Goal: Check status

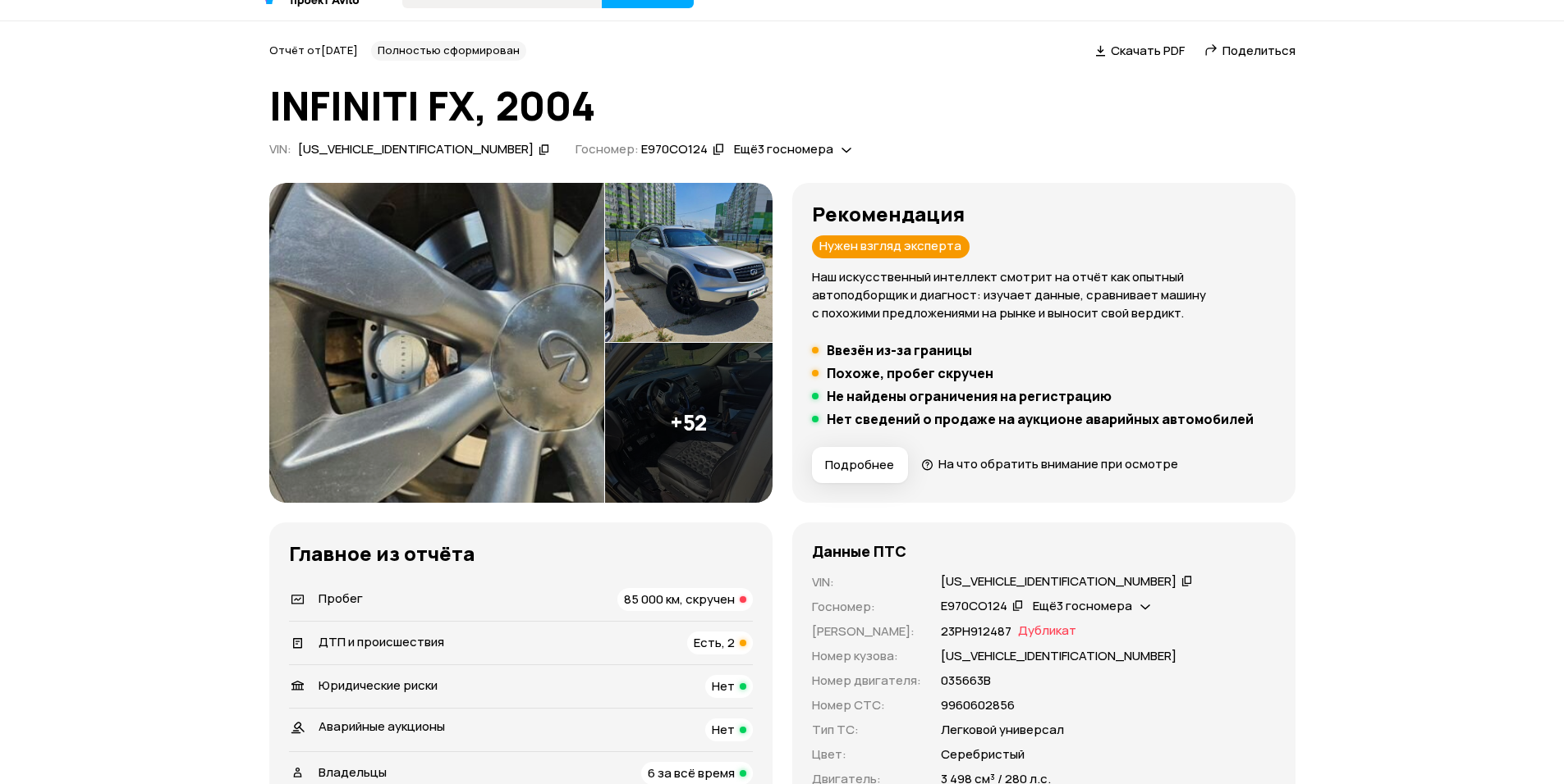
scroll to position [164, 0]
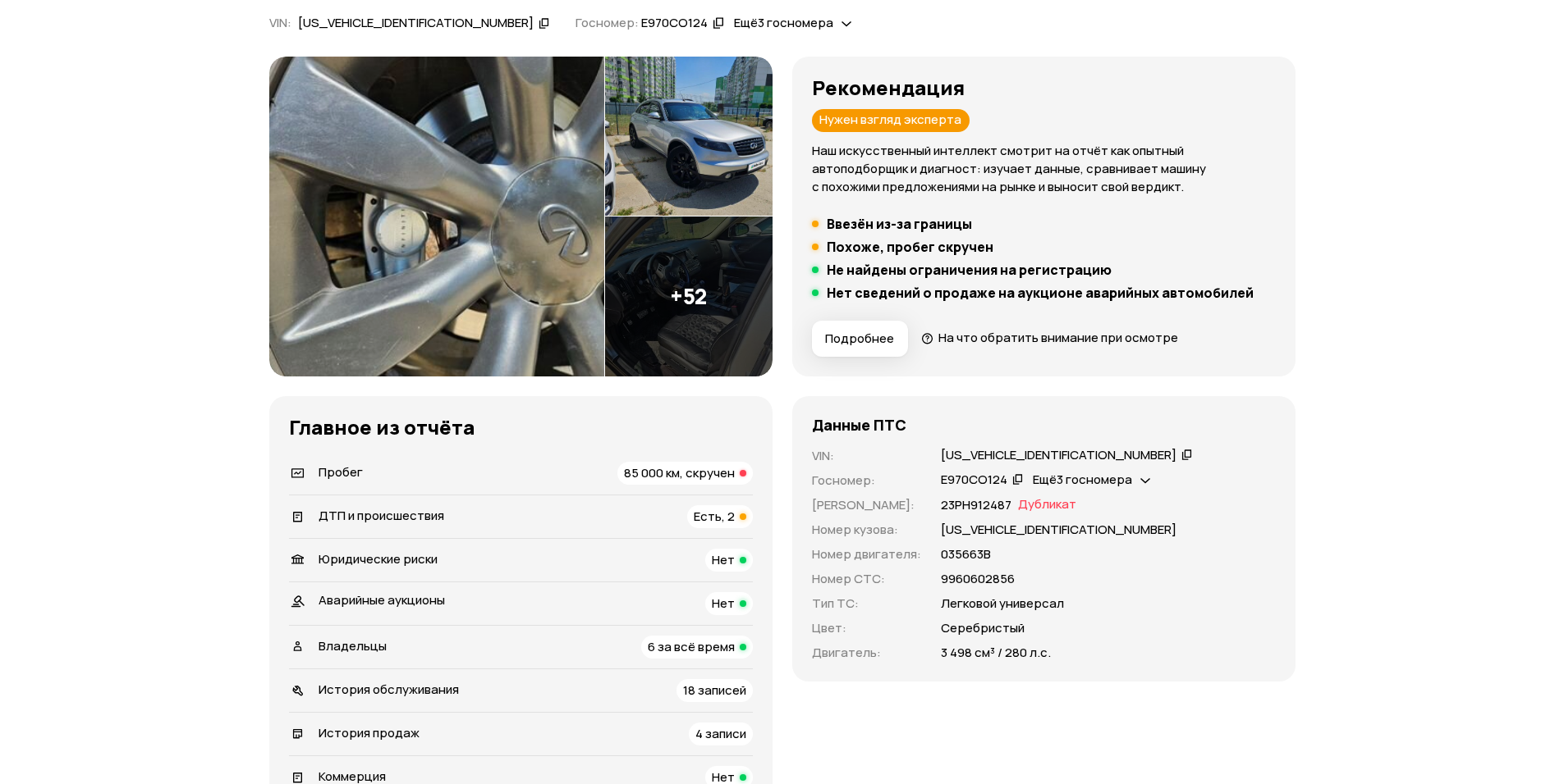
click at [1182, 452] on icon at bounding box center [1188, 454] width 12 height 17
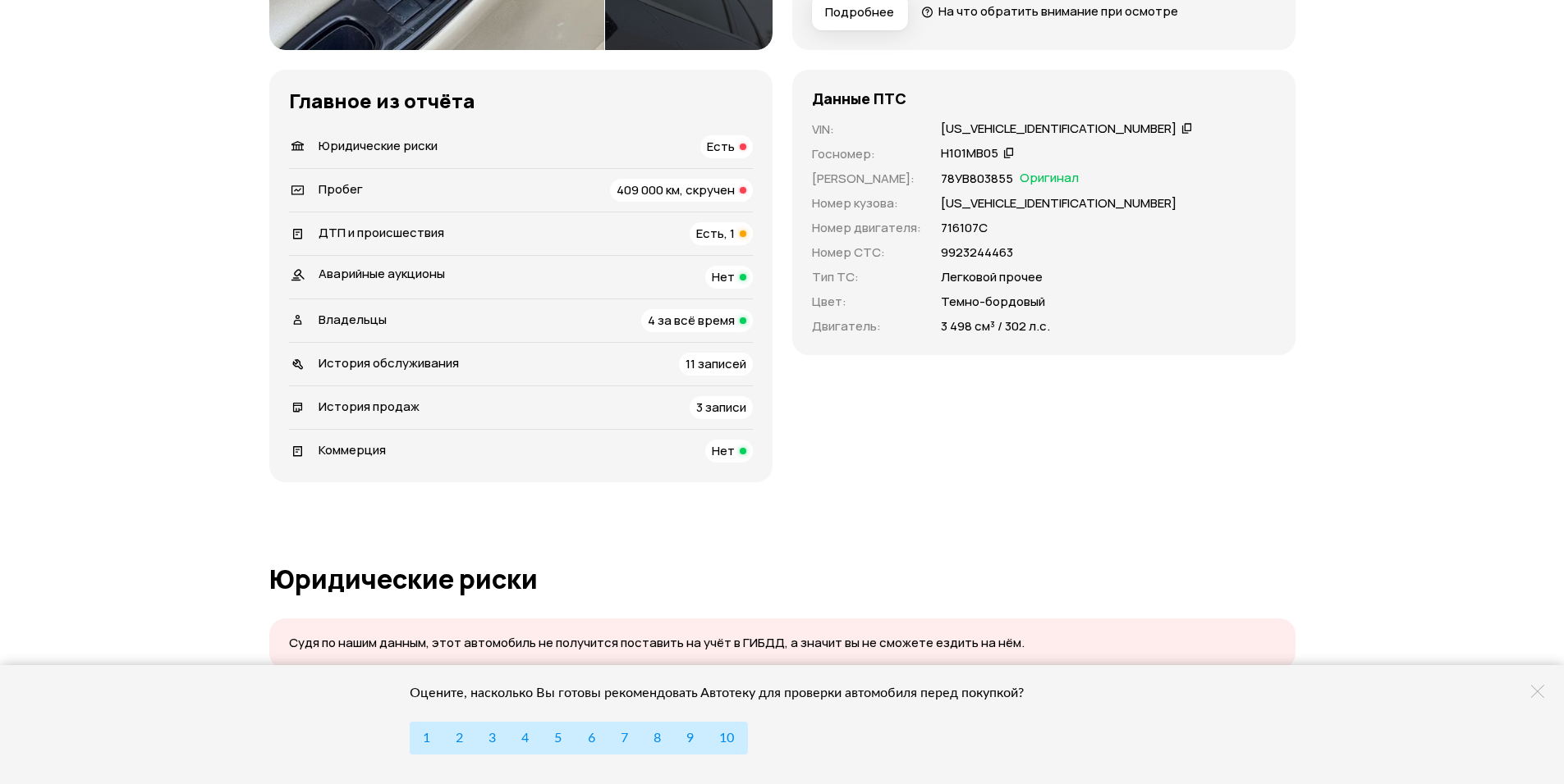
scroll to position [493, 0]
click at [1182, 128] on icon at bounding box center [1188, 126] width 12 height 17
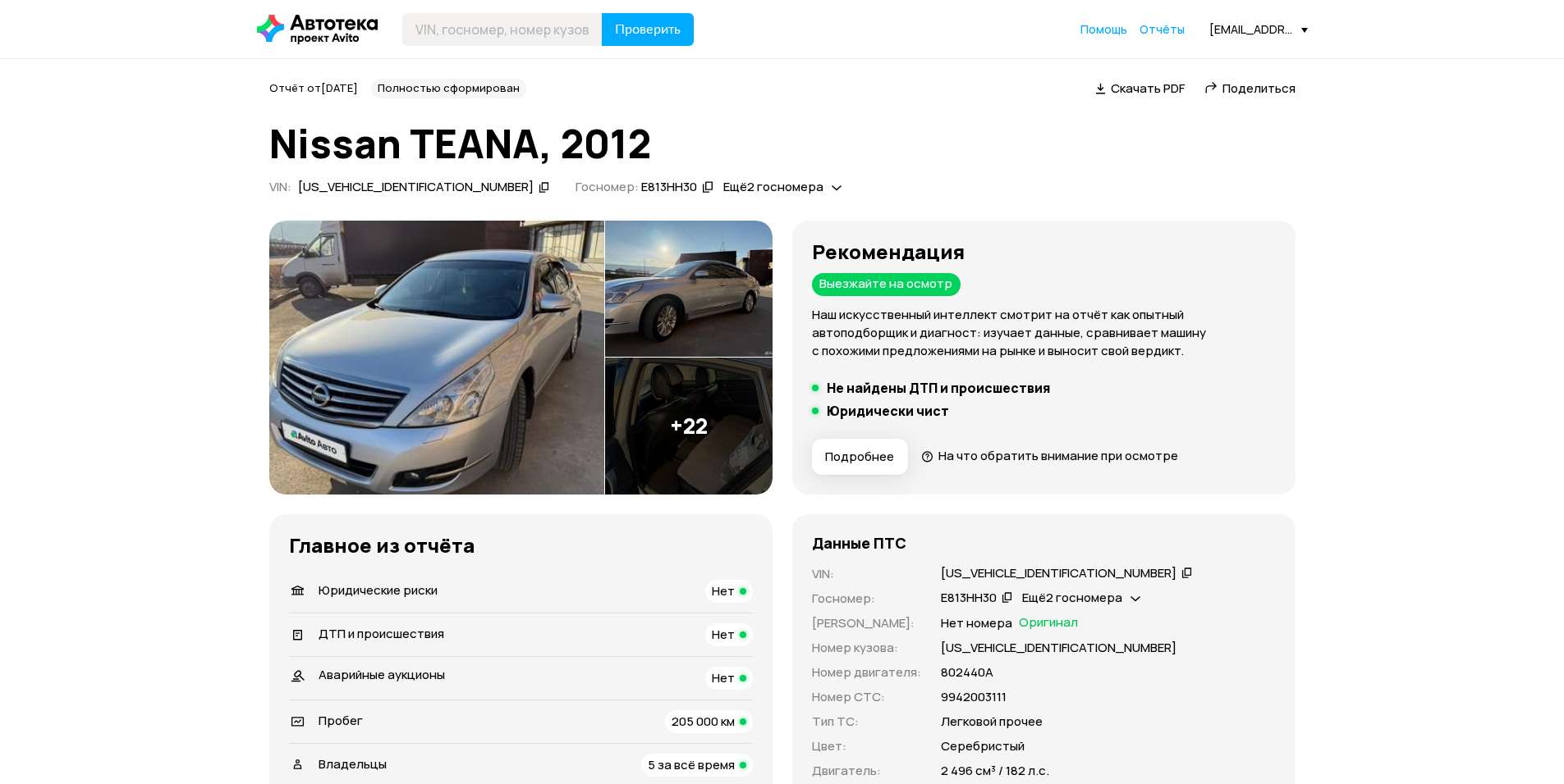
click at [1182, 572] on icon at bounding box center [1188, 573] width 12 height 17
